Goal: Task Accomplishment & Management: Use online tool/utility

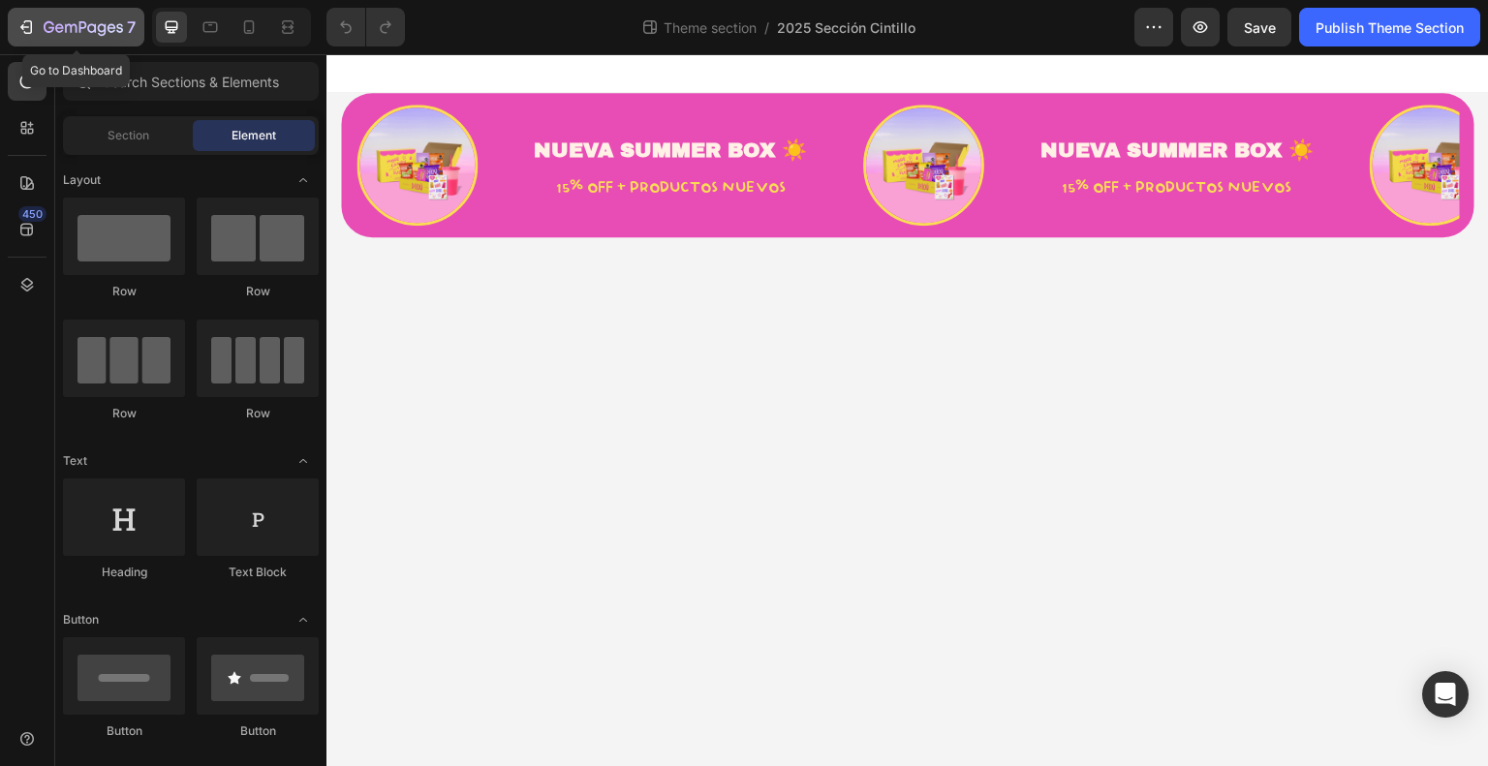
click at [55, 26] on icon "button" at bounding box center [59, 27] width 9 height 9
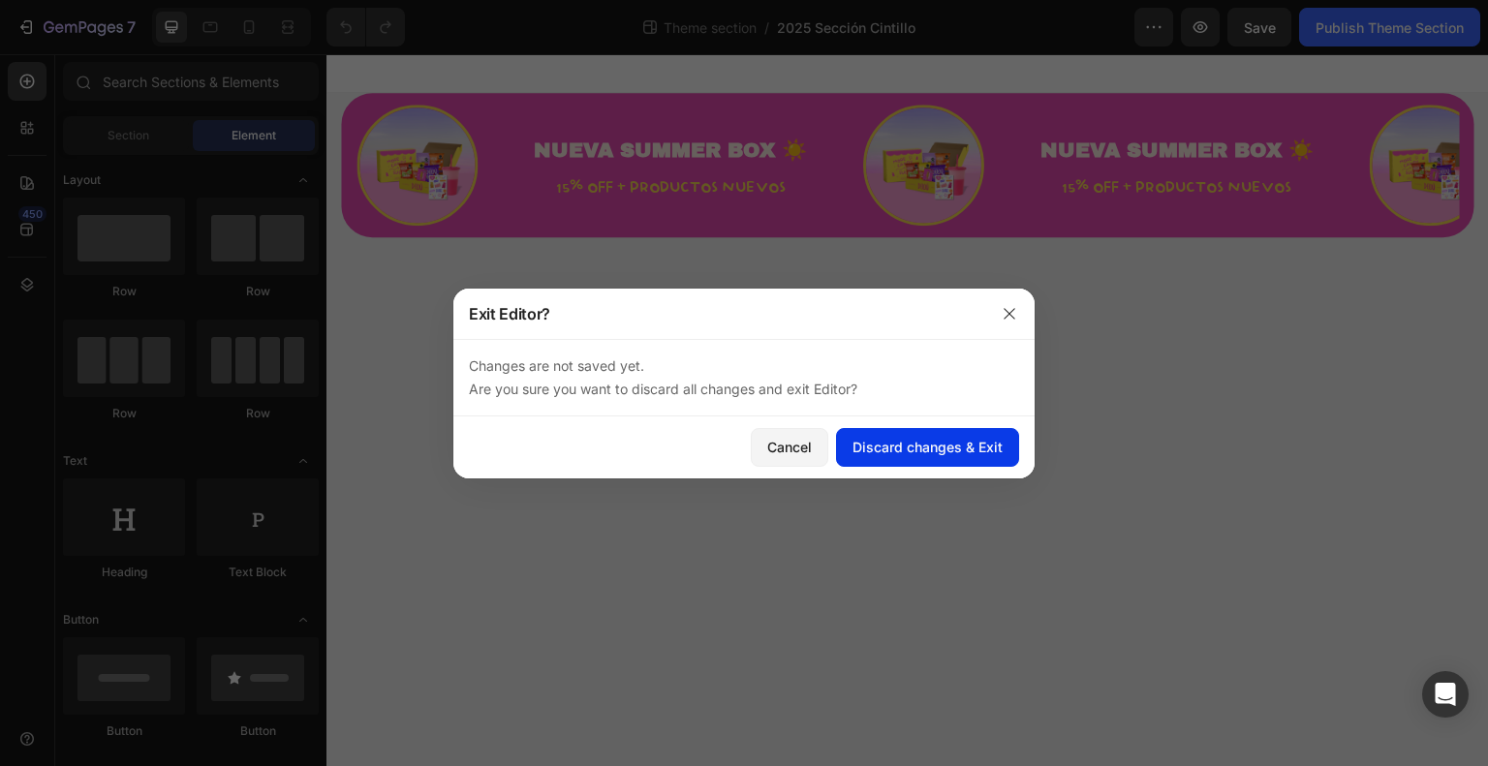
click at [963, 445] on div "Discard changes & Exit" at bounding box center [928, 447] width 150 height 20
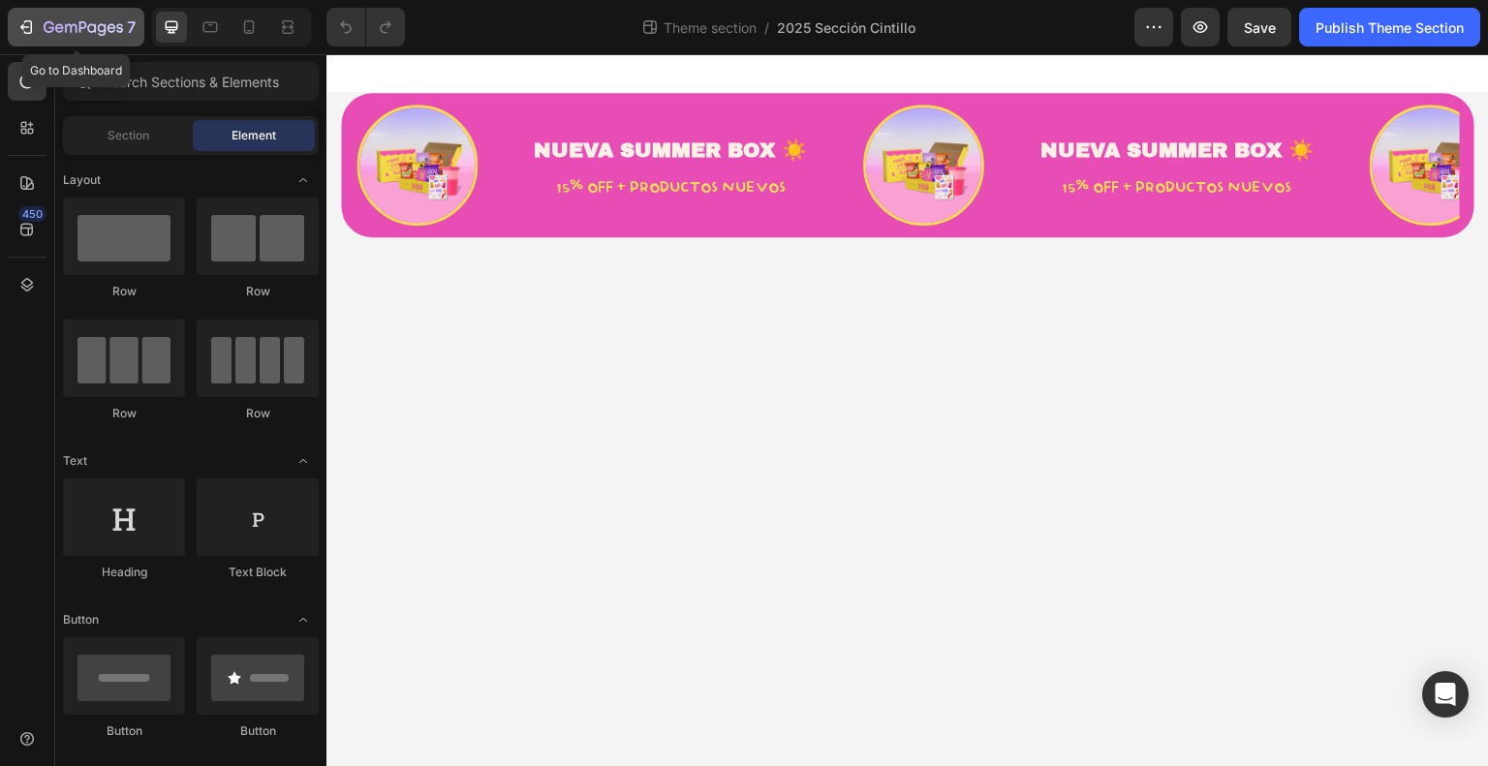
click at [26, 26] on icon "button" at bounding box center [25, 26] width 19 height 19
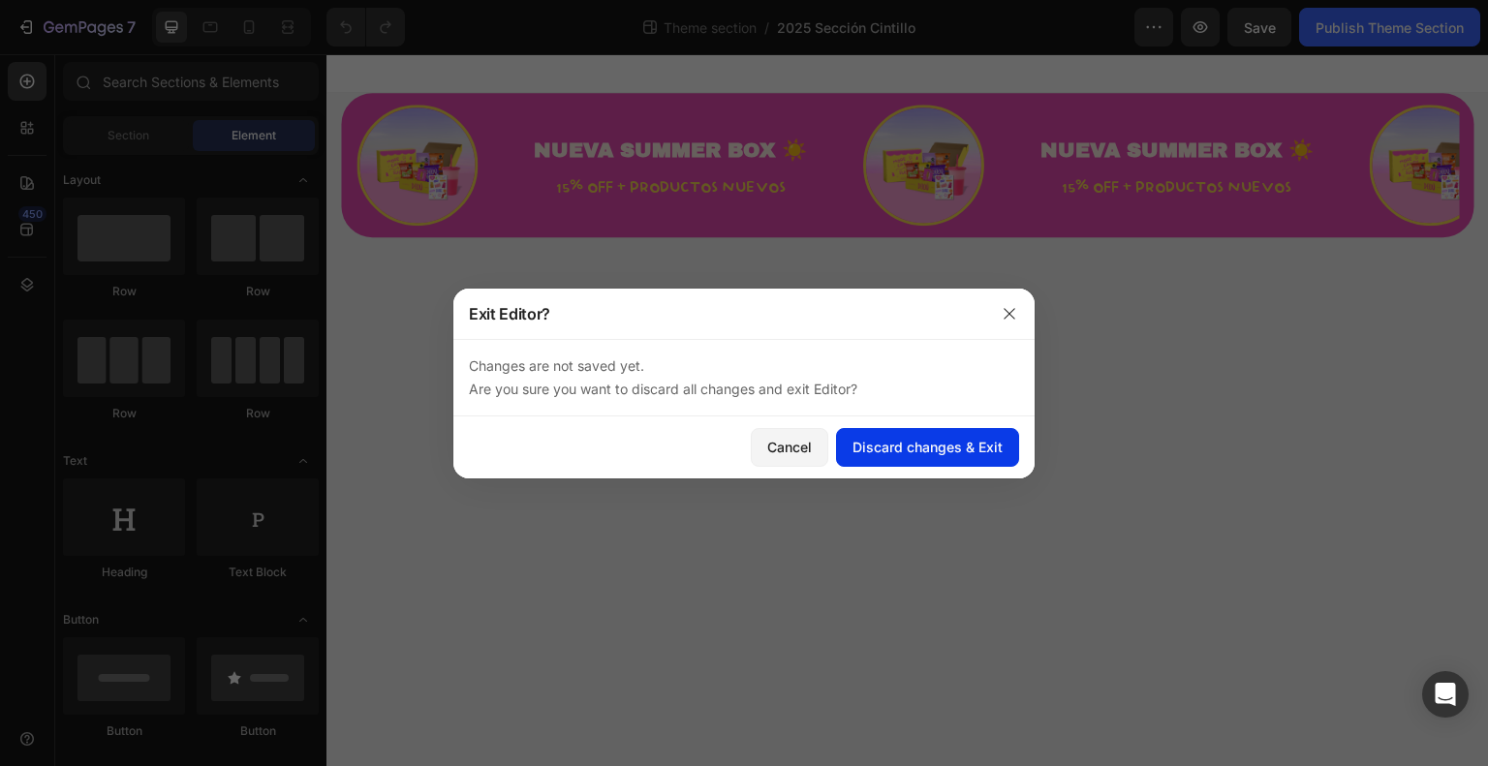
click at [876, 432] on button "Discard changes & Exit" at bounding box center [927, 447] width 183 height 39
